Goal: Task Accomplishment & Management: Use online tool/utility

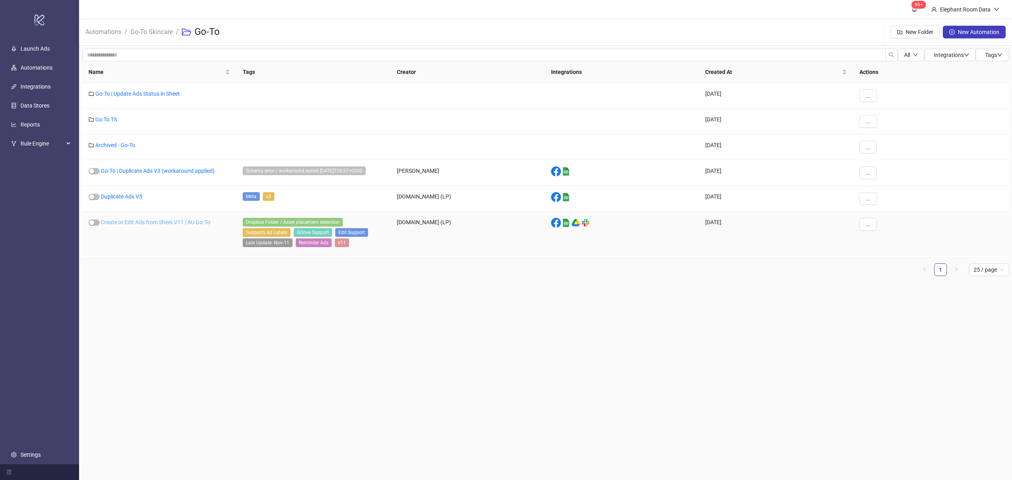
click at [158, 225] on link "Create or Edit Ads from Sheet V11 | AU Go-To" at bounding box center [155, 222] width 109 height 6
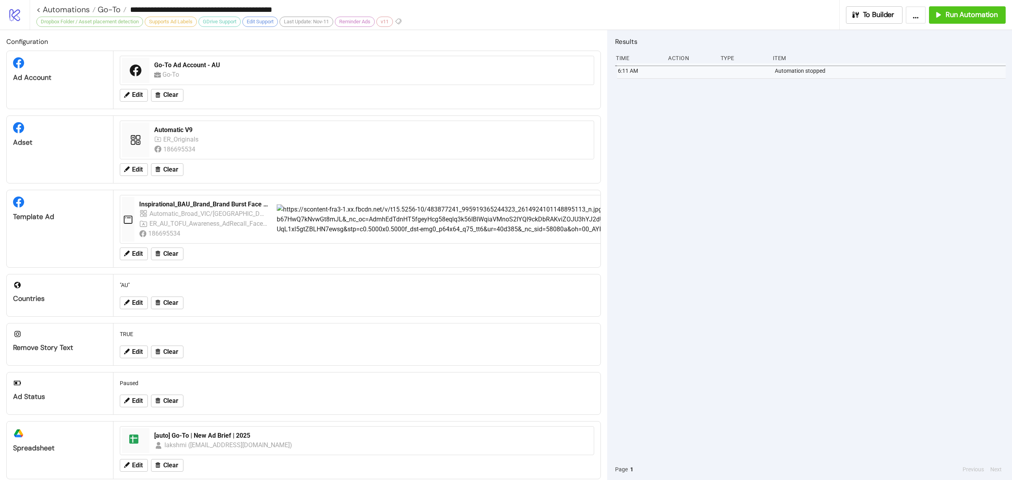
click at [232, 78] on div "Go-To" at bounding box center [371, 75] width 435 height 10
click at [201, 63] on div "Go-To Ad Account - AU" at bounding box center [371, 65] width 435 height 9
click at [967, 17] on span "Run Automation" at bounding box center [971, 14] width 52 height 9
click at [100, 4] on span "Go-To" at bounding box center [108, 9] width 25 height 10
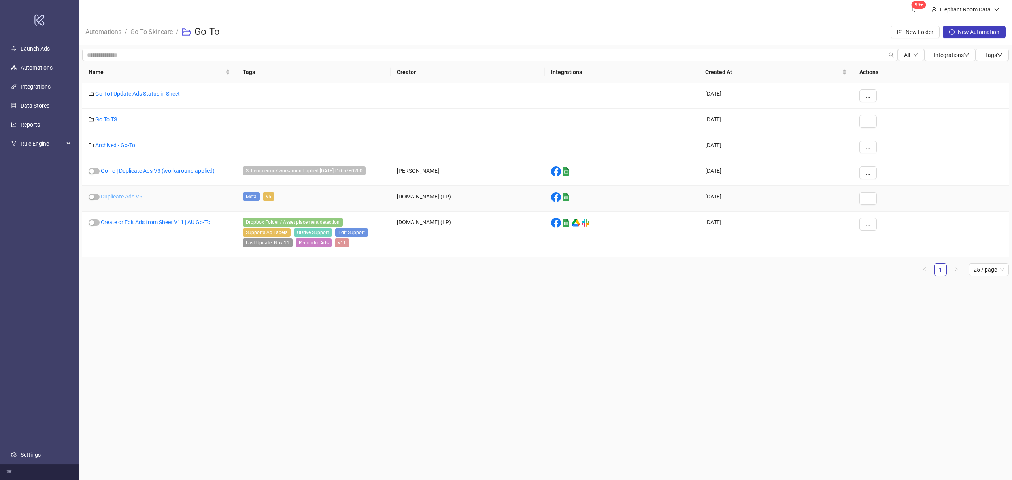
click at [119, 198] on link "Duplicate Ads V5" at bounding box center [121, 196] width 41 height 6
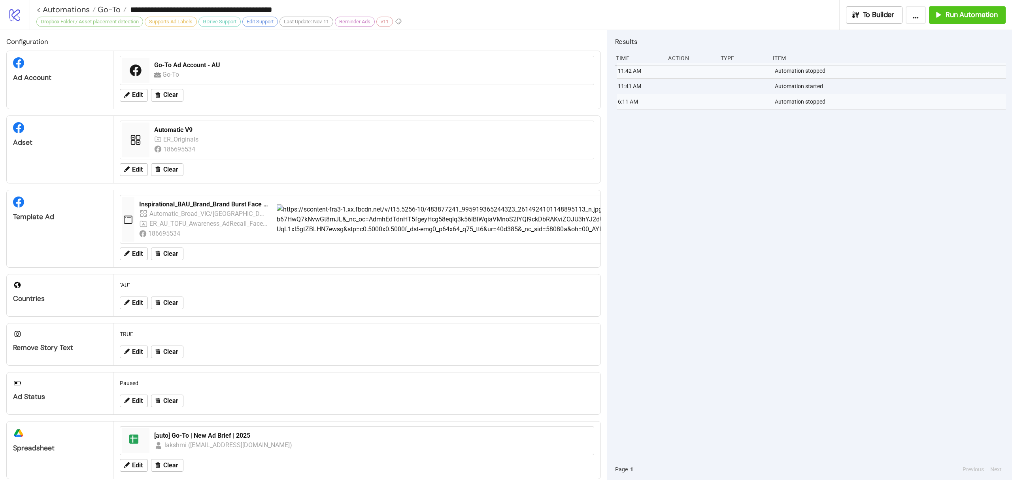
type input "**********"
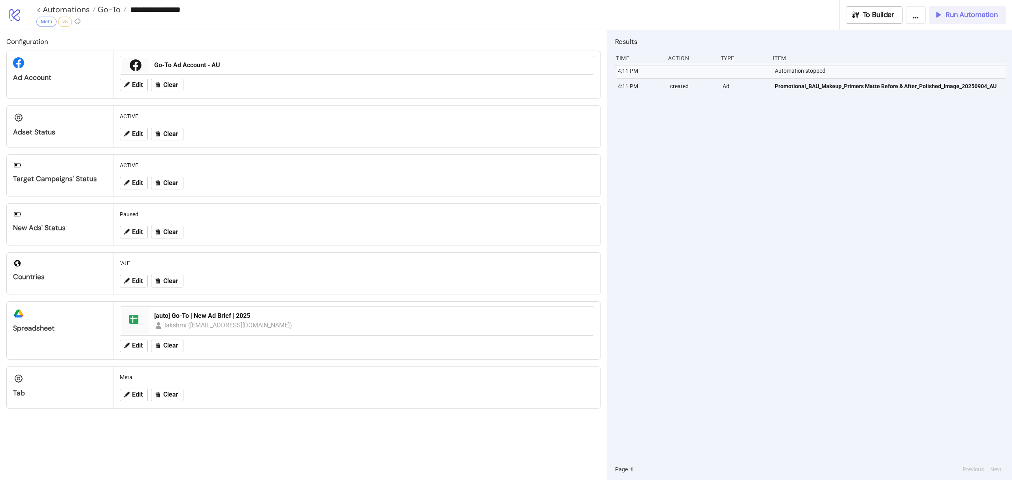
click at [965, 16] on span "Run Automation" at bounding box center [971, 14] width 52 height 9
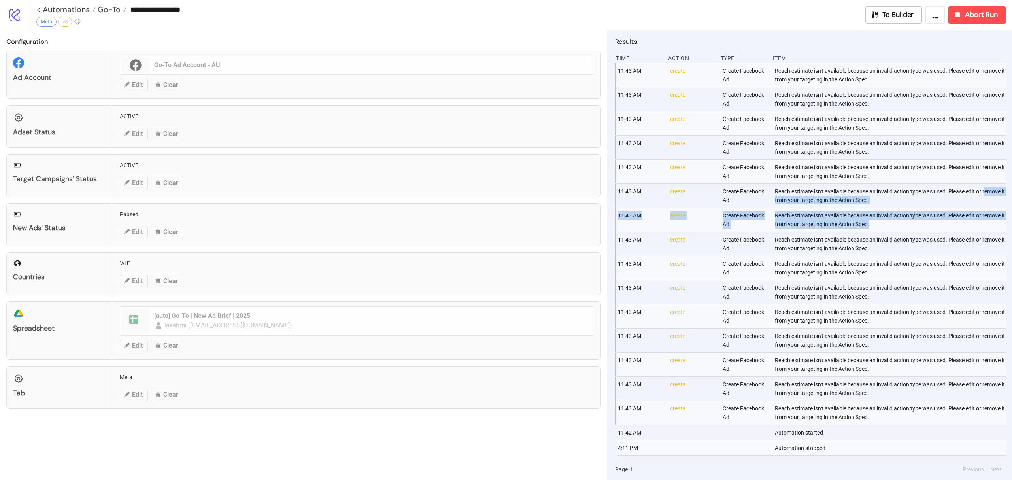
drag, startPoint x: 879, startPoint y: 202, endPoint x: 773, endPoint y: 197, distance: 106.0
click at [773, 197] on div "11:43 AM create Create Facebook Ad Reach estimate isn't available because an in…" at bounding box center [810, 260] width 390 height 395
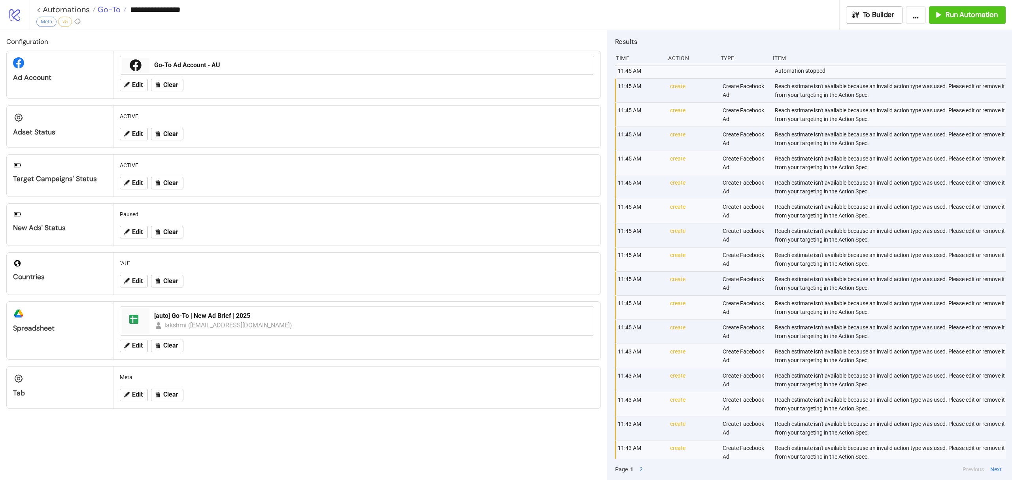
click at [100, 8] on span "Go-To" at bounding box center [108, 9] width 25 height 10
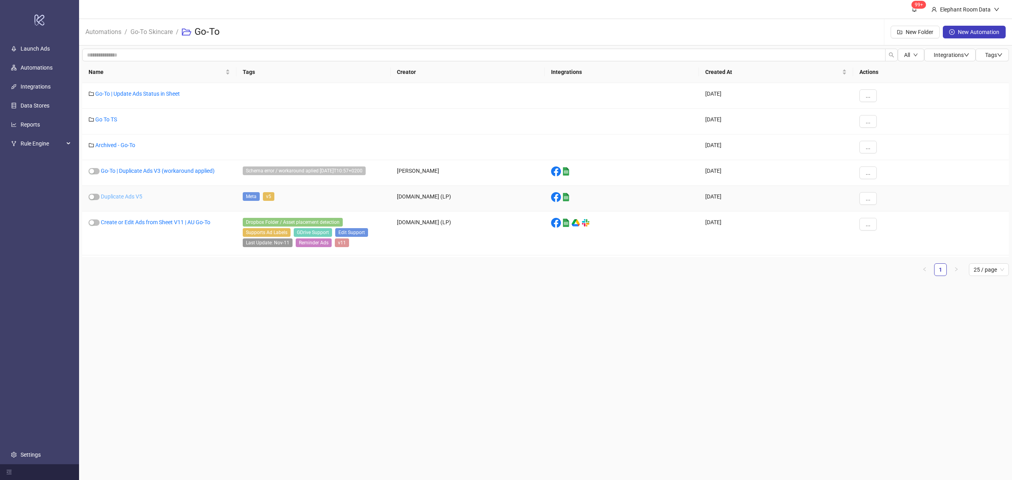
click at [124, 198] on link "Duplicate Ads V5" at bounding box center [121, 196] width 41 height 6
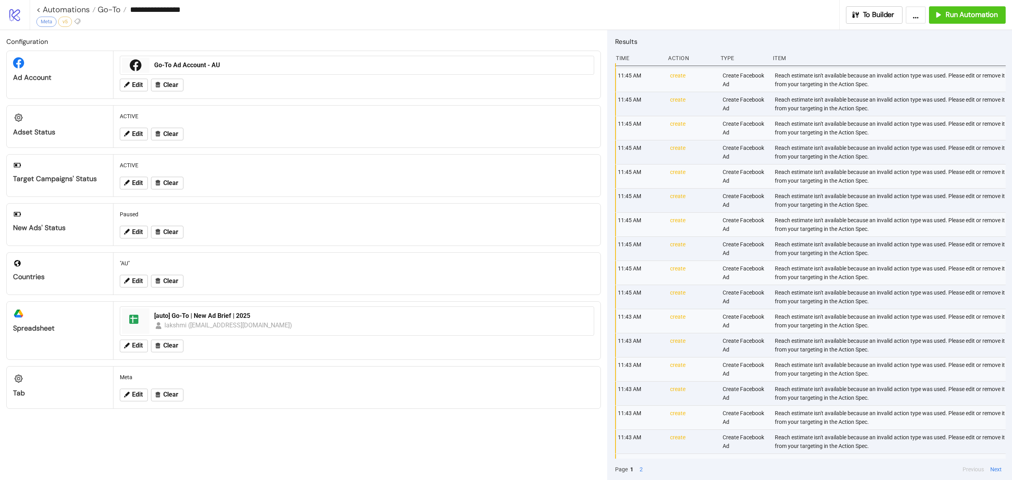
scroll to position [53, 0]
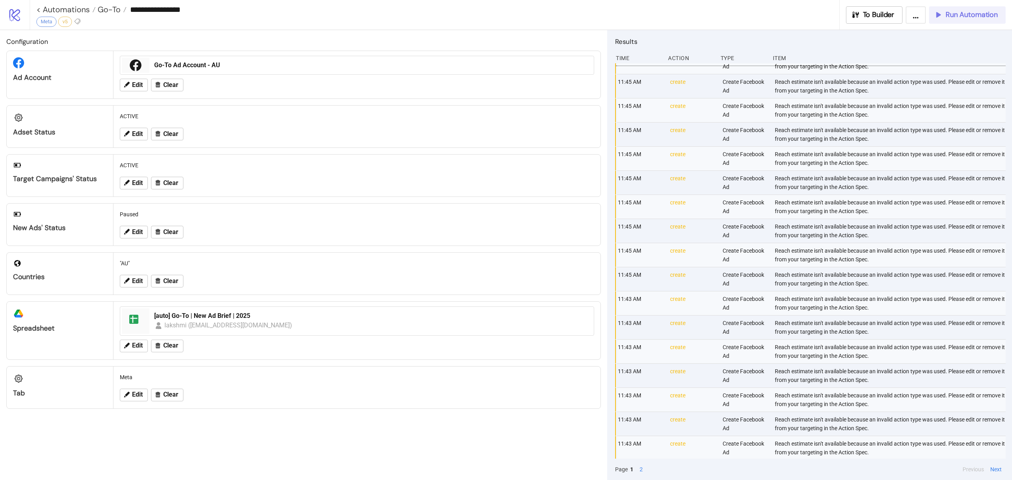
click at [982, 16] on span "Run Automation" at bounding box center [971, 14] width 52 height 9
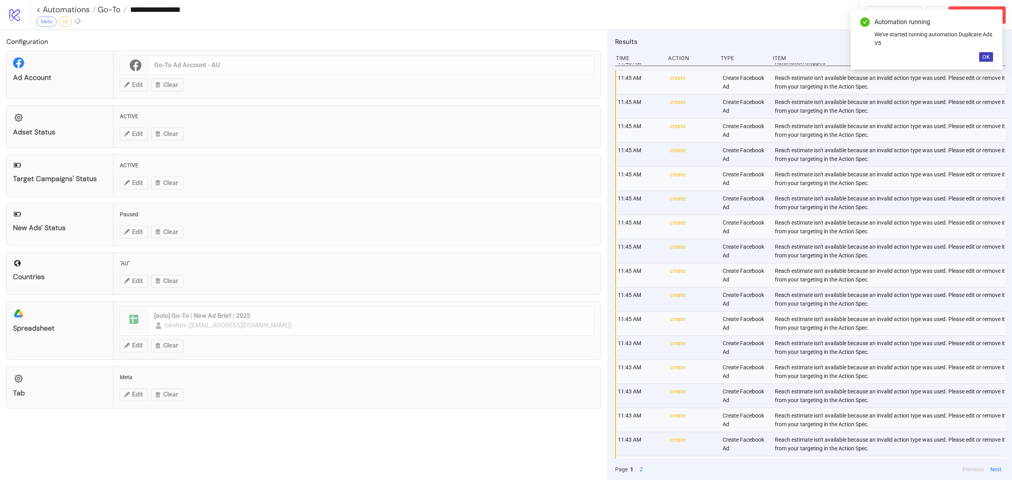
scroll to position [0, 0]
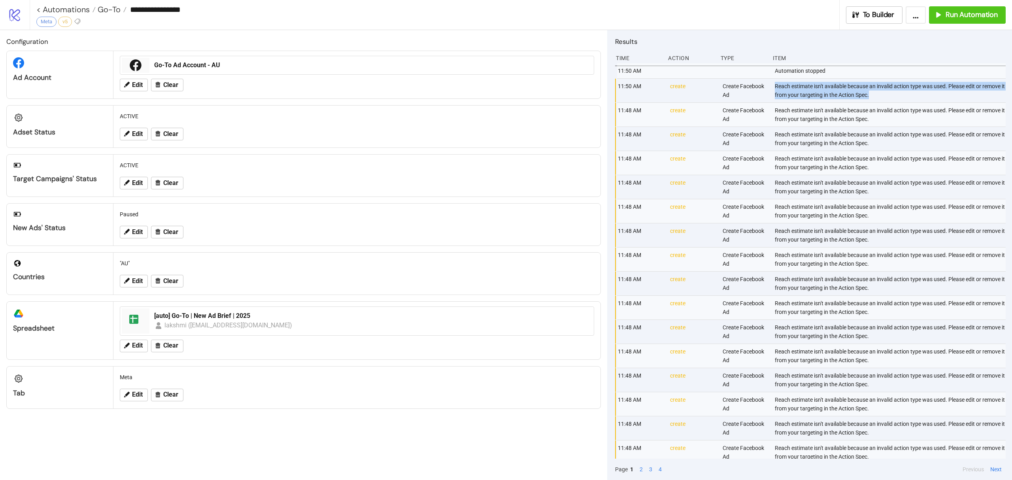
drag, startPoint x: 904, startPoint y: 97, endPoint x: 772, endPoint y: 84, distance: 132.7
click at [774, 84] on div "Reach estimate isn't available because an invalid action type was used. Please …" at bounding box center [891, 91] width 234 height 24
copy div "Reach estimate isn't available because an invalid action type was used. Please …"
click at [917, 10] on button "..." at bounding box center [915, 14] width 20 height 17
